Goal: Information Seeking & Learning: Get advice/opinions

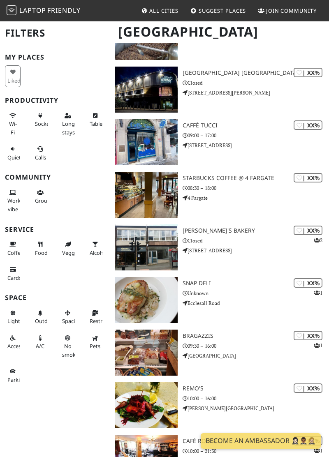
scroll to position [1998, 0]
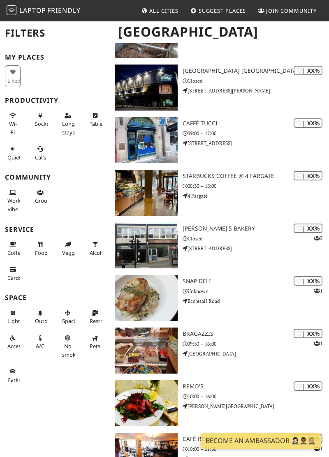
click at [20, 115] on button "Wi-Fi" at bounding box center [13, 124] width 16 height 30
click at [13, 199] on span "Work vibe" at bounding box center [13, 205] width 13 height 16
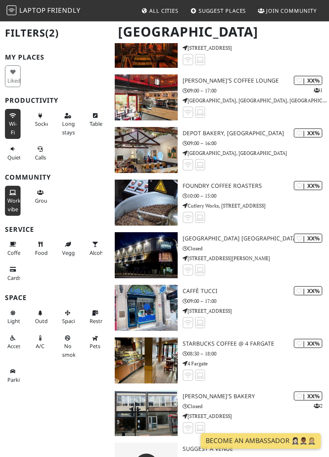
scroll to position [1977, 0]
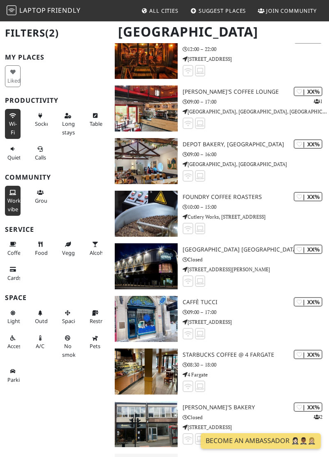
click at [66, 352] on span "No smoke" at bounding box center [70, 351] width 16 height 16
click at [38, 152] on button "Calls" at bounding box center [40, 153] width 16 height 22
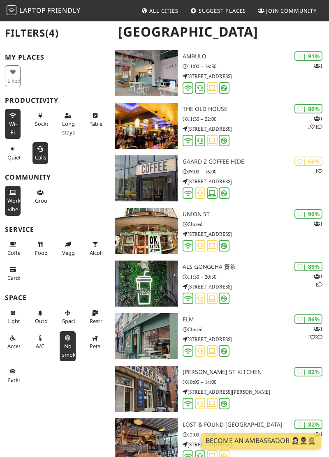
scroll to position [0, 0]
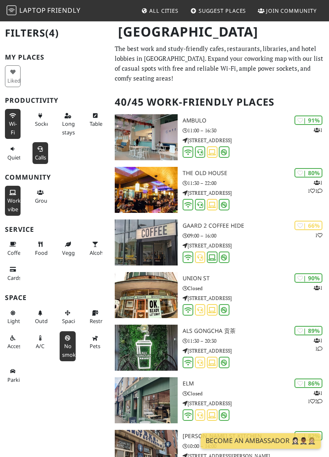
click at [33, 152] on button "Calls" at bounding box center [40, 153] width 16 height 22
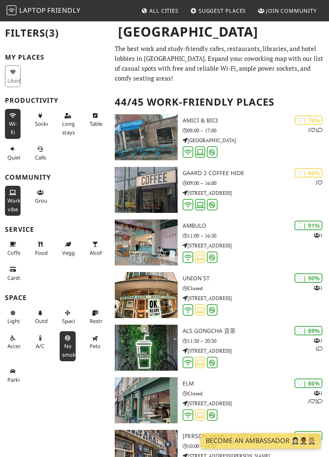
click at [72, 123] on span "Long stays" at bounding box center [68, 128] width 13 height 16
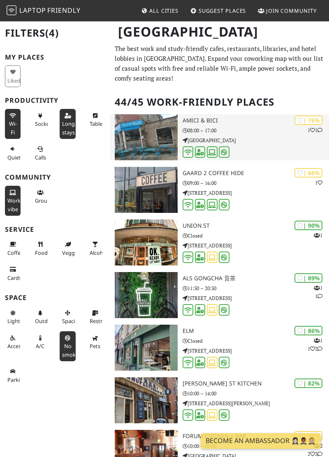
click at [321, 116] on div "| 76%" at bounding box center [308, 120] width 28 height 9
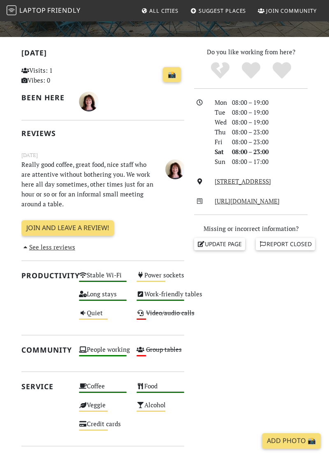
scroll to position [159, 0]
